Goal: Task Accomplishment & Management: Use online tool/utility

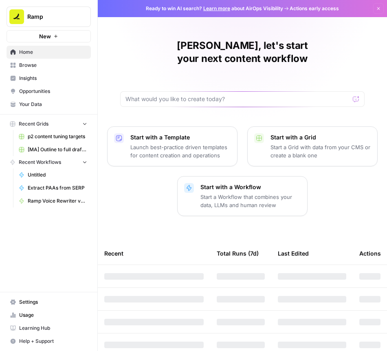
click at [50, 135] on span "p2 content tuning targets" at bounding box center [57, 136] width 59 height 7
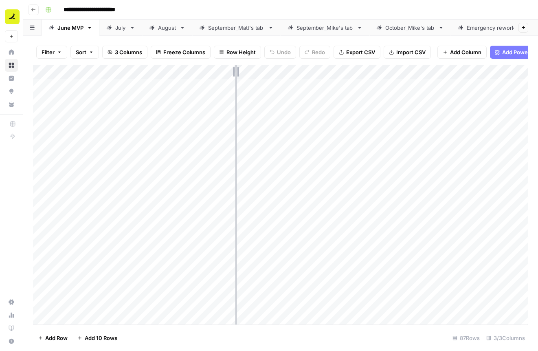
drag, startPoint x: 280, startPoint y: 70, endPoint x: 235, endPoint y: 71, distance: 44.4
click at [235, 71] on div "Add Column" at bounding box center [280, 194] width 495 height 259
drag, startPoint x: 235, startPoint y: 72, endPoint x: 244, endPoint y: 72, distance: 8.5
click at [244, 72] on div "Add Column" at bounding box center [280, 194] width 495 height 259
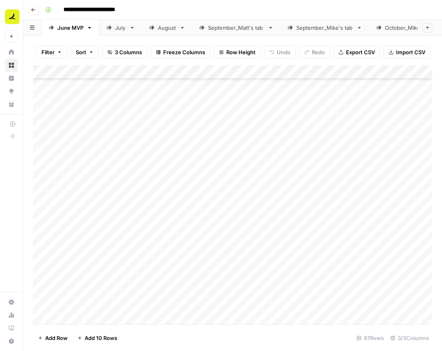
scroll to position [473, 0]
click at [195, 219] on div "Add Column" at bounding box center [232, 194] width 399 height 259
click at [186, 222] on div "Add Column" at bounding box center [232, 194] width 399 height 259
click at [186, 222] on body "**********" at bounding box center [221, 175] width 442 height 351
type input "**********"
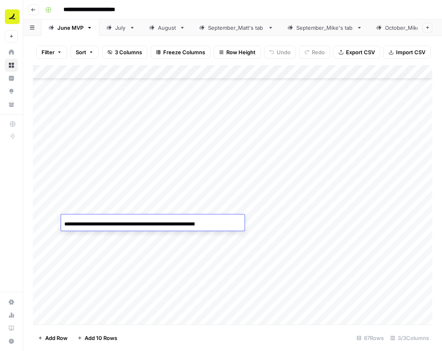
scroll to position [0, 68]
click at [178, 240] on div "Add Column" at bounding box center [232, 194] width 399 height 259
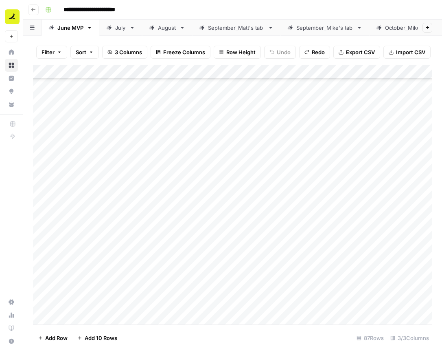
scroll to position [972, 0]
click at [326, 28] on div "October_Mike's tab" at bounding box center [410, 28] width 50 height 8
click at [162, 309] on div "Add Column" at bounding box center [232, 189] width 399 height 248
click at [57, 336] on span "Add Row" at bounding box center [56, 337] width 22 height 8
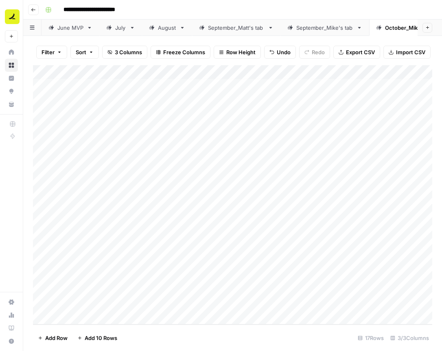
click at [109, 335] on span "Add 10 Rows" at bounding box center [101, 337] width 33 height 8
click at [94, 335] on span "Add 10 Rows" at bounding box center [101, 337] width 33 height 8
click at [175, 201] on div "Add Column" at bounding box center [232, 194] width 399 height 259
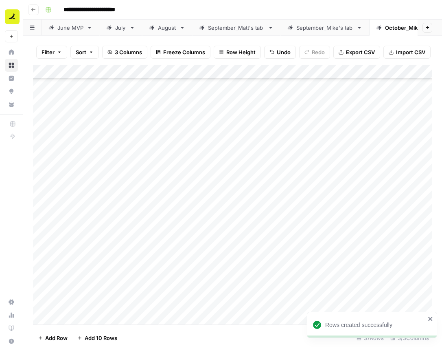
click at [184, 131] on div "Add Column" at bounding box center [232, 194] width 399 height 259
type input "**********"
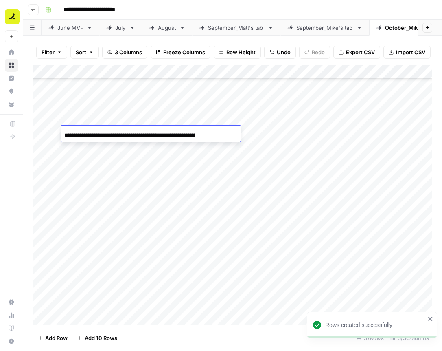
scroll to position [0, 68]
click at [170, 178] on div "Add Column" at bounding box center [232, 194] width 399 height 259
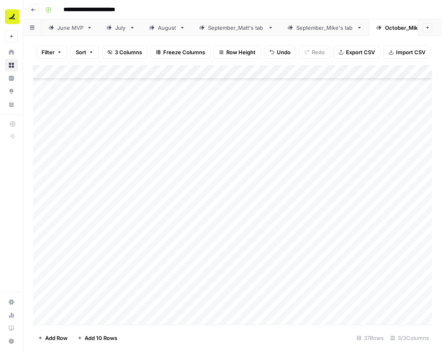
click at [276, 133] on div "Add Column" at bounding box center [232, 194] width 399 height 259
click at [326, 317] on icon "close" at bounding box center [431, 318] width 6 height 7
click at [276, 133] on div "Add Column" at bounding box center [232, 194] width 399 height 259
click at [207, 148] on div "Add Column" at bounding box center [232, 194] width 399 height 259
click at [275, 132] on div "Add Column" at bounding box center [232, 194] width 399 height 259
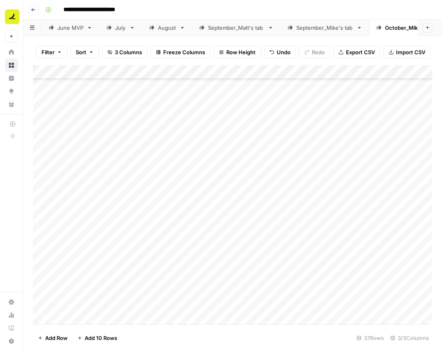
click at [277, 132] on div "Add Column" at bounding box center [232, 194] width 399 height 259
click at [277, 132] on div at bounding box center [276, 132] width 75 height 15
click at [326, 156] on div "Add Column" at bounding box center [232, 194] width 399 height 259
click at [153, 233] on div "Add Column" at bounding box center [232, 194] width 399 height 259
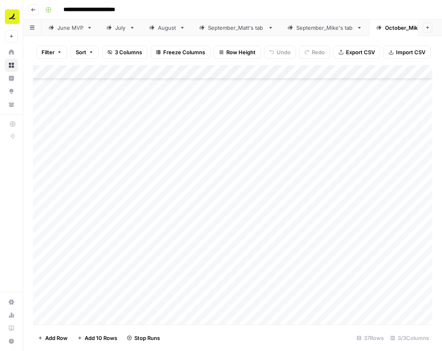
click at [153, 233] on div "Add Column" at bounding box center [232, 194] width 399 height 259
type input "**********"
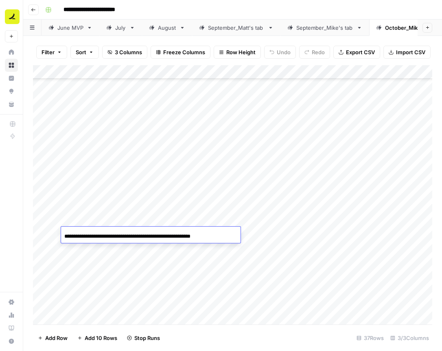
scroll to position [0, 33]
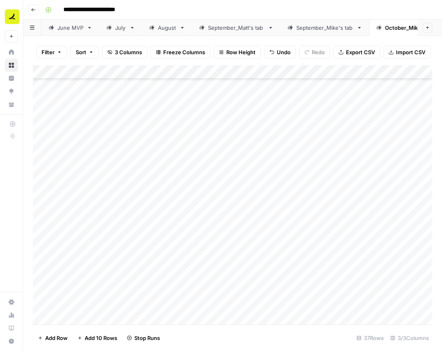
click at [275, 233] on div "Add Column" at bounding box center [232, 194] width 399 height 259
click at [432, 316] on icon "close" at bounding box center [431, 318] width 6 height 7
click at [292, 218] on div "Add Column" at bounding box center [232, 194] width 399 height 259
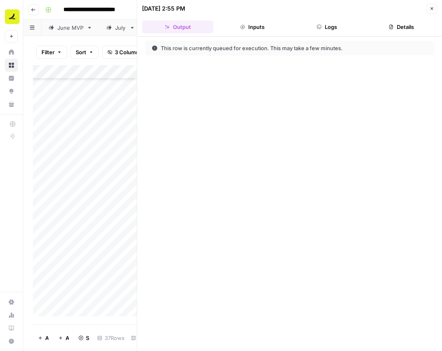
click at [430, 11] on button "Close" at bounding box center [432, 8] width 11 height 11
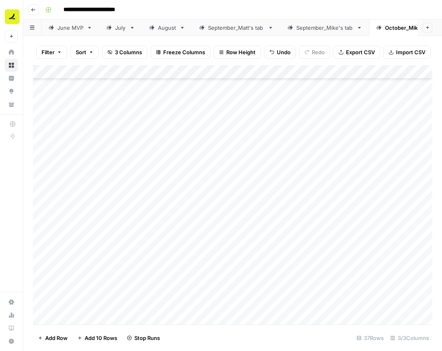
click at [206, 262] on div "Add Column" at bounding box center [232, 194] width 399 height 259
click at [217, 233] on div "Add Column" at bounding box center [232, 194] width 399 height 259
click at [276, 233] on div "Add Column" at bounding box center [232, 194] width 399 height 259
click at [171, 248] on div "Add Column" at bounding box center [232, 194] width 399 height 259
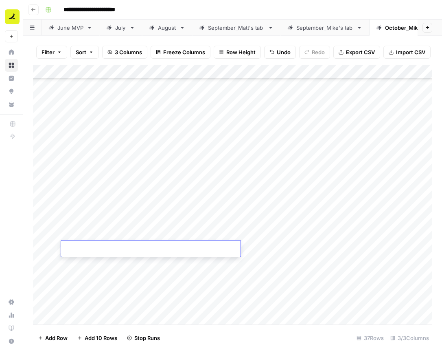
type input "**********"
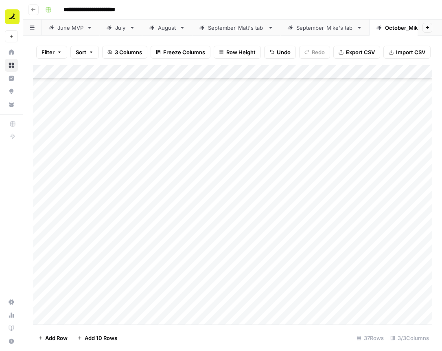
click at [165, 268] on div "Add Column" at bounding box center [232, 194] width 399 height 259
click at [201, 248] on div "Add Column" at bounding box center [232, 194] width 399 height 259
click at [193, 267] on div "Add Column" at bounding box center [232, 194] width 399 height 259
click at [276, 247] on div "Add Column" at bounding box center [232, 194] width 399 height 259
click at [430, 319] on icon "close" at bounding box center [430, 318] width 4 height 4
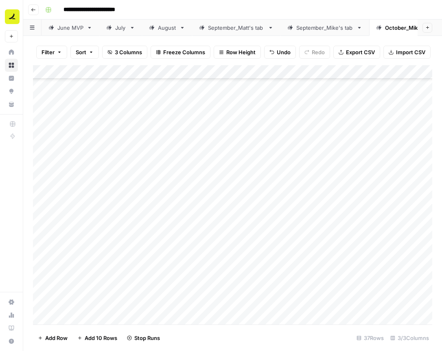
click at [277, 246] on div "Add Column" at bounding box center [232, 194] width 399 height 259
click at [200, 264] on div "Add Column" at bounding box center [232, 194] width 399 height 259
click at [277, 248] on div "Add Column" at bounding box center [232, 194] width 399 height 259
click at [208, 261] on div "Add Column" at bounding box center [232, 194] width 399 height 259
click at [182, 272] on div "Add Column" at bounding box center [232, 194] width 399 height 259
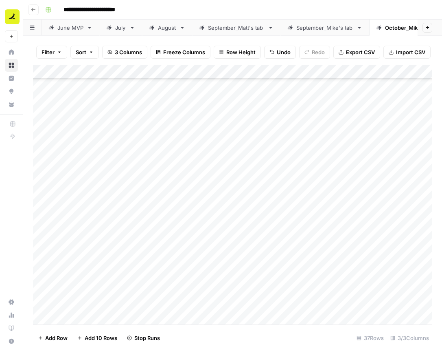
click at [182, 261] on div "Add Column" at bounding box center [232, 194] width 399 height 259
type input "**********"
click at [181, 280] on div "Add Column" at bounding box center [232, 194] width 399 height 259
click at [30, 205] on div "Filter Sort 3 Columns Freeze Columns Row Height Undo Redo Export CSV Import CSV…" at bounding box center [232, 193] width 419 height 315
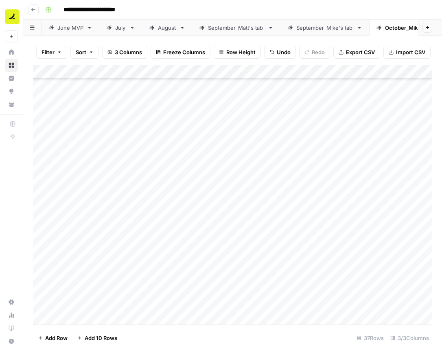
click at [60, 206] on div "Add Column" at bounding box center [232, 194] width 399 height 259
click at [221, 202] on div "Add Column" at bounding box center [232, 194] width 399 height 259
click at [341, 277] on div "Add Column" at bounding box center [232, 194] width 399 height 259
click at [276, 262] on div "Add Column" at bounding box center [232, 194] width 399 height 259
click at [179, 277] on div "Add Column" at bounding box center [232, 194] width 399 height 259
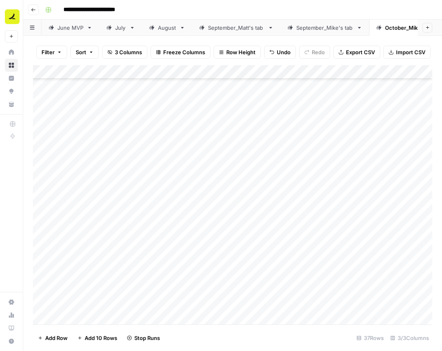
click at [138, 276] on div "Add Column" at bounding box center [232, 194] width 399 height 259
click at [138, 276] on input at bounding box center [129, 278] width 130 height 10
type input "**********"
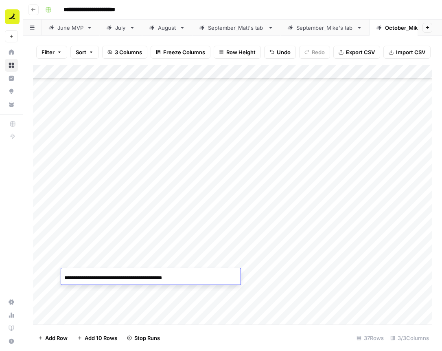
scroll to position [0, 0]
click at [142, 299] on div "Add Column" at bounding box center [232, 194] width 399 height 259
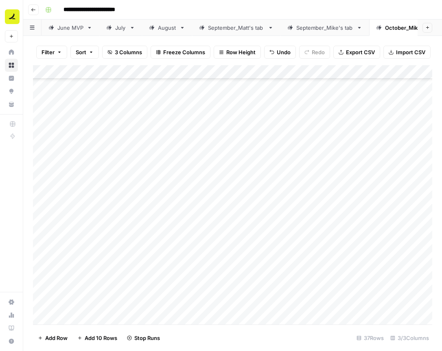
click at [148, 291] on div "Add Column" at bounding box center [232, 194] width 399 height 259
click at [351, 294] on div "Add Column" at bounding box center [232, 194] width 399 height 259
click at [277, 276] on div "Add Column" at bounding box center [232, 194] width 399 height 259
click at [431, 318] on icon "close" at bounding box center [430, 318] width 4 height 4
click at [366, 293] on div "Add Column" at bounding box center [232, 194] width 399 height 259
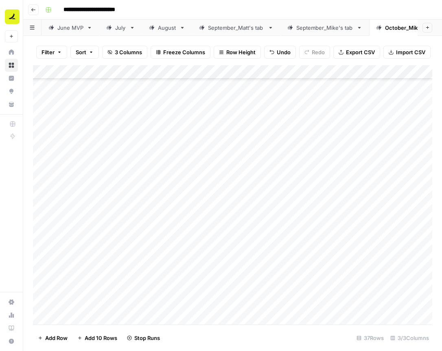
click at [276, 275] on div "Add Column" at bounding box center [232, 194] width 399 height 259
click at [275, 275] on div "Add Column" at bounding box center [232, 194] width 399 height 259
click at [181, 291] on div "Add Column" at bounding box center [232, 194] width 399 height 259
click at [276, 274] on div "Add Column" at bounding box center [232, 194] width 399 height 259
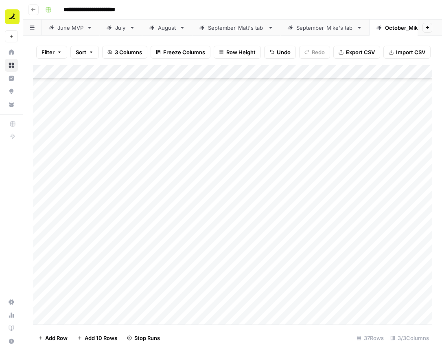
click at [276, 274] on div at bounding box center [276, 275] width 75 height 15
click at [202, 287] on div "Add Column" at bounding box center [232, 194] width 399 height 259
click at [277, 274] on div "Add Column" at bounding box center [232, 194] width 399 height 259
click at [163, 250] on div "Add Column" at bounding box center [232, 194] width 399 height 259
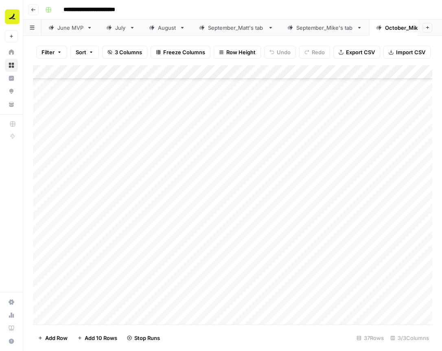
click at [163, 250] on div "Add Column" at bounding box center [232, 194] width 399 height 259
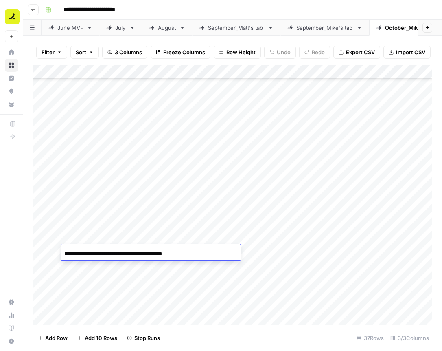
scroll to position [0, 5]
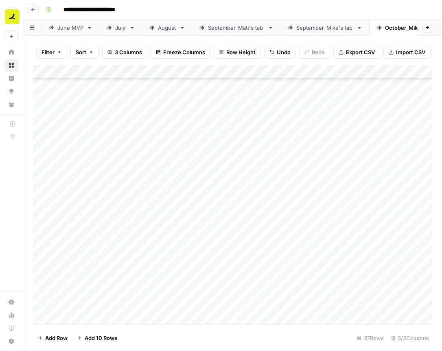
click at [156, 274] on div "Add Column" at bounding box center [232, 194] width 399 height 259
click at [163, 265] on div "Add Column" at bounding box center [232, 194] width 399 height 259
type input "**********"
click at [205, 289] on div "Add Column" at bounding box center [232, 194] width 399 height 259
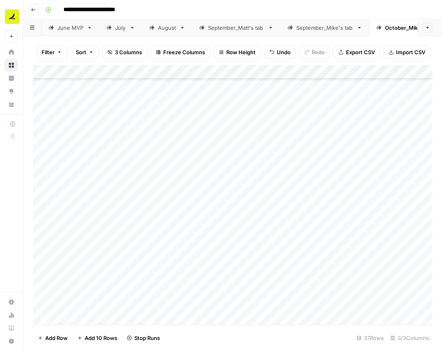
click at [274, 250] on div "Add Column" at bounding box center [232, 194] width 399 height 259
click at [178, 281] on div "Add Column" at bounding box center [232, 194] width 399 height 259
click at [274, 264] on div "Add Column" at bounding box center [232, 194] width 399 height 259
click at [196, 279] on div "Add Column" at bounding box center [232, 194] width 399 height 259
click at [158, 276] on div "Add Column" at bounding box center [232, 194] width 399 height 259
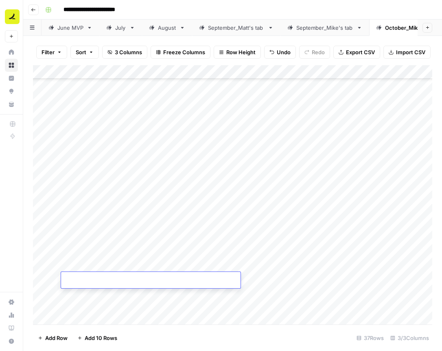
click at [158, 276] on input at bounding box center [129, 281] width 130 height 10
type input "**********"
click at [152, 297] on div "Add Column" at bounding box center [232, 194] width 399 height 259
click at [275, 279] on div "Add Column" at bounding box center [232, 194] width 399 height 259
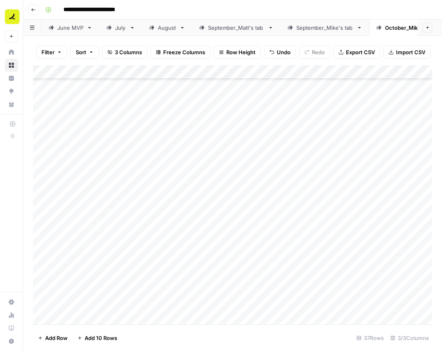
click at [173, 204] on div "Add Column" at bounding box center [232, 194] width 399 height 259
paste input "**********"
type input "**********"
click at [119, 220] on div "Add Column" at bounding box center [232, 194] width 399 height 259
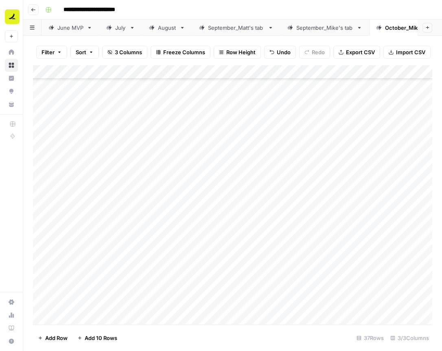
click at [262, 203] on div "Add Column" at bounding box center [232, 194] width 399 height 259
click at [188, 218] on div "Add Column" at bounding box center [232, 194] width 399 height 259
type input "**********"
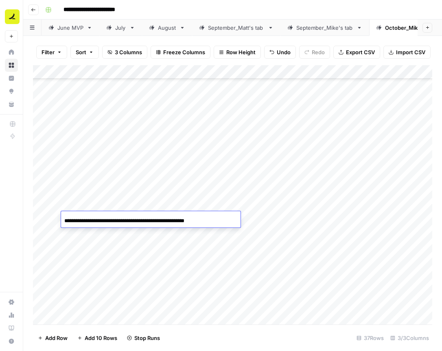
scroll to position [0, 20]
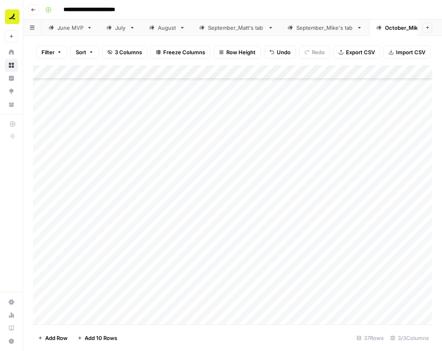
click at [169, 237] on div "Add Column" at bounding box center [232, 194] width 399 height 259
click at [135, 233] on div "Add Column" at bounding box center [232, 194] width 399 height 259
click at [135, 233] on input at bounding box center [129, 235] width 130 height 10
type input "**********"
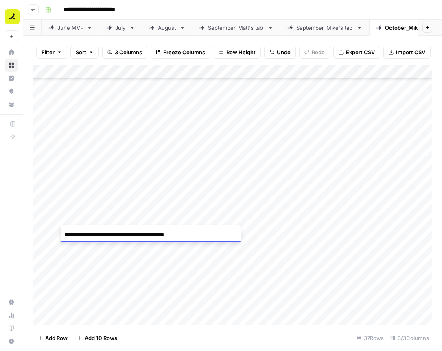
click at [141, 264] on div "Add Column" at bounding box center [232, 194] width 399 height 259
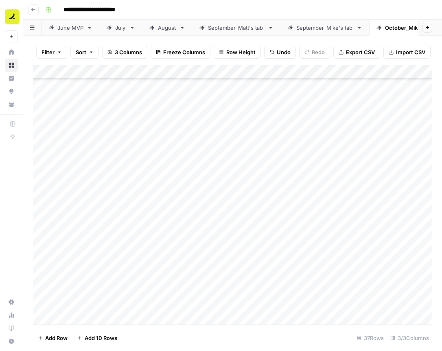
click at [276, 218] on div "Add Column" at bounding box center [232, 194] width 399 height 259
click at [186, 245] on div "Add Column" at bounding box center [232, 194] width 399 height 259
type input "**********"
click at [177, 265] on div "Add Column" at bounding box center [232, 194] width 399 height 259
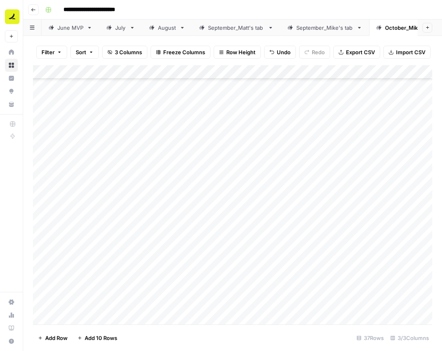
click at [276, 231] on div "Add Column" at bounding box center [232, 194] width 399 height 259
click at [277, 245] on div "Add Column" at bounding box center [232, 194] width 399 height 259
click at [149, 260] on div "Add Column" at bounding box center [232, 194] width 399 height 259
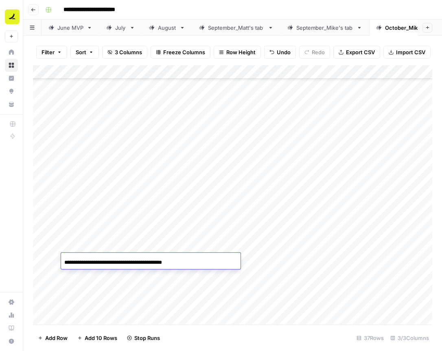
scroll to position [0, 0]
type input "**********"
click at [272, 260] on div "Add Column" at bounding box center [232, 194] width 399 height 259
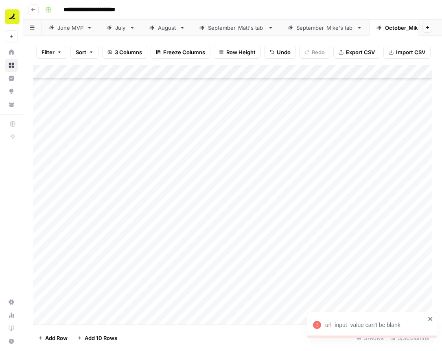
click at [192, 276] on div "Add Column" at bounding box center [232, 194] width 399 height 259
type input "**********"
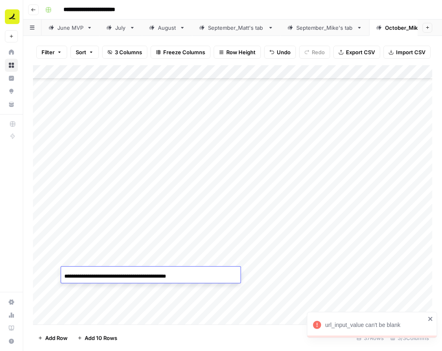
scroll to position [0, 2]
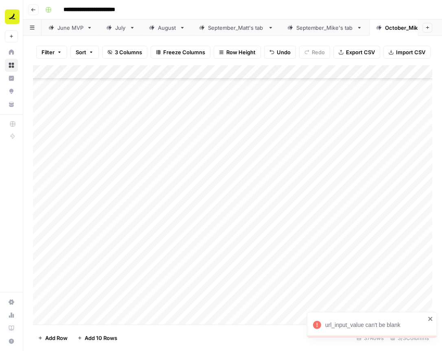
click at [183, 291] on div "Add Column" at bounding box center [232, 194] width 399 height 259
click at [429, 317] on icon "close" at bounding box center [430, 318] width 4 height 4
click at [276, 258] on div "Add Column" at bounding box center [232, 194] width 399 height 259
click at [121, 288] on div "Add Column" at bounding box center [232, 194] width 399 height 259
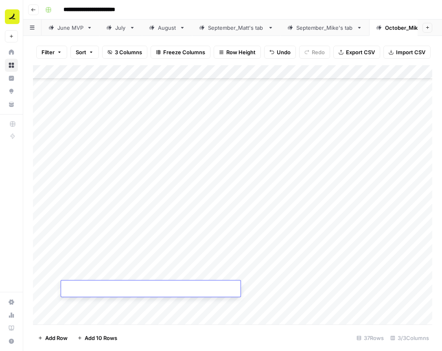
type input "**********"
click at [135, 308] on div "Add Column" at bounding box center [232, 194] width 399 height 259
click at [276, 274] on div "Add Column" at bounding box center [232, 194] width 399 height 259
click at [218, 88] on div "Add Column" at bounding box center [232, 194] width 399 height 259
click at [275, 288] on div "Add Column" at bounding box center [232, 194] width 399 height 259
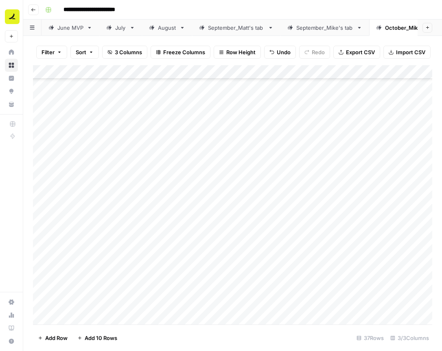
click at [188, 89] on div "Add Column" at bounding box center [232, 194] width 399 height 259
click at [137, 299] on div "Add Column" at bounding box center [232, 194] width 399 height 259
type input "**********"
click at [337, 307] on div "Add Column" at bounding box center [232, 194] width 399 height 259
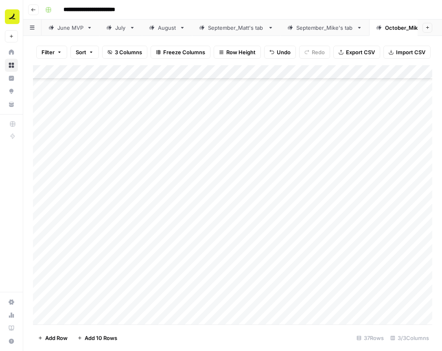
click at [276, 301] on div "Add Column" at bounding box center [232, 194] width 399 height 259
click at [368, 312] on div "Add Column" at bounding box center [232, 194] width 399 height 259
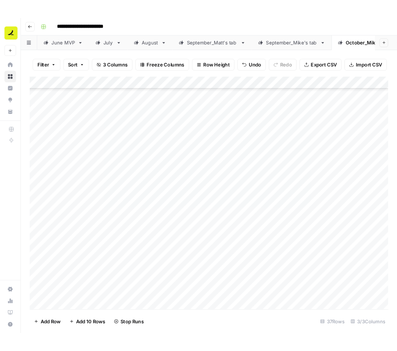
scroll to position [208, 0]
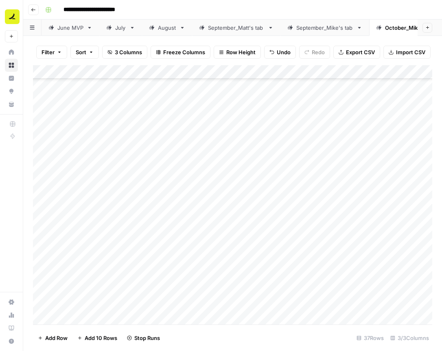
drag, startPoint x: 212, startPoint y: 264, endPoint x: 213, endPoint y: 102, distance: 162.0
click at [213, 102] on div "Add Column" at bounding box center [232, 194] width 399 height 259
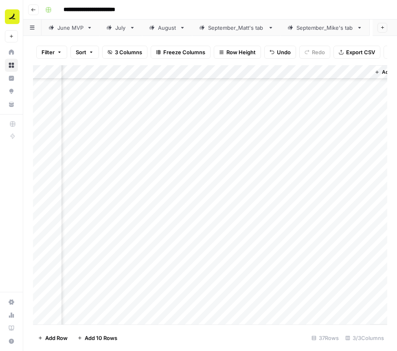
scroll to position [208, 156]
click at [301, 289] on div "Add Column" at bounding box center [210, 194] width 354 height 259
click at [291, 157] on div "Add Column" at bounding box center [210, 194] width 354 height 259
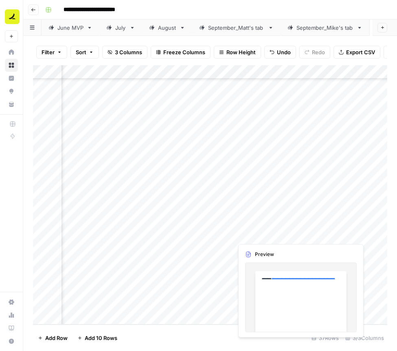
click at [283, 233] on div "Add Column" at bounding box center [210, 194] width 354 height 259
click at [293, 234] on div "Add Column" at bounding box center [210, 194] width 354 height 259
click at [293, 234] on div at bounding box center [326, 234] width 186 height 15
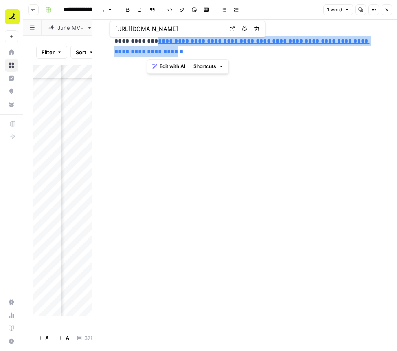
drag, startPoint x: 258, startPoint y: 55, endPoint x: 147, endPoint y: 44, distance: 111.2
click at [147, 44] on link "**********" at bounding box center [241, 46] width 255 height 17
copy link "**********"
